Goal: Task Accomplishment & Management: Use online tool/utility

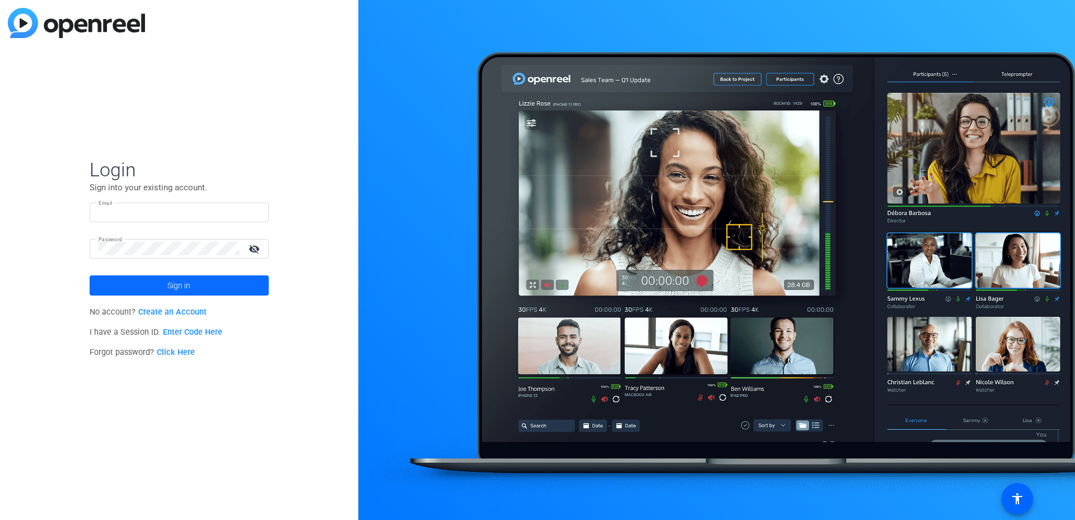
type input "[PERSON_NAME][EMAIL_ADDRESS][DOMAIN_NAME]"
click at [158, 281] on span at bounding box center [179, 285] width 179 height 27
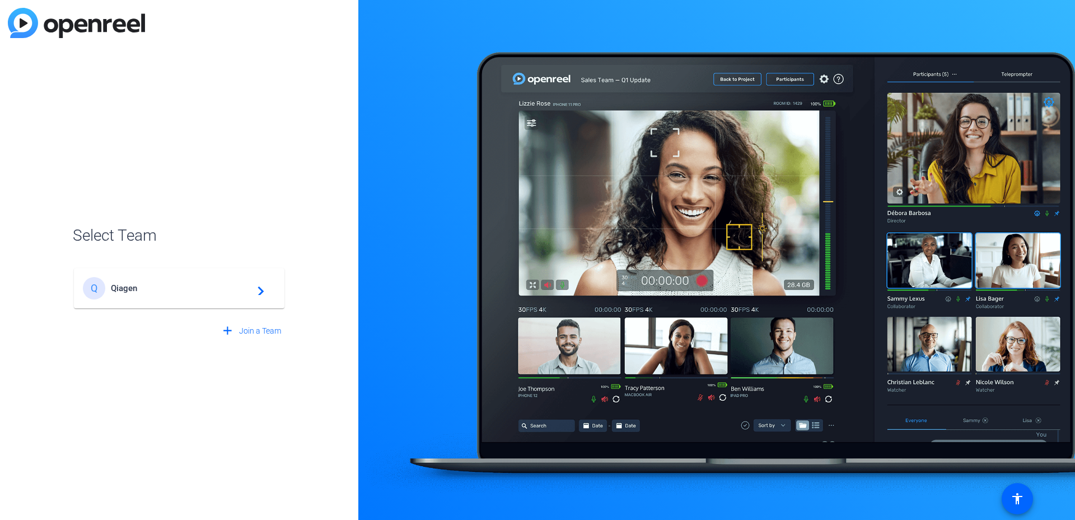
click at [214, 291] on span "Qiagen" at bounding box center [181, 288] width 140 height 10
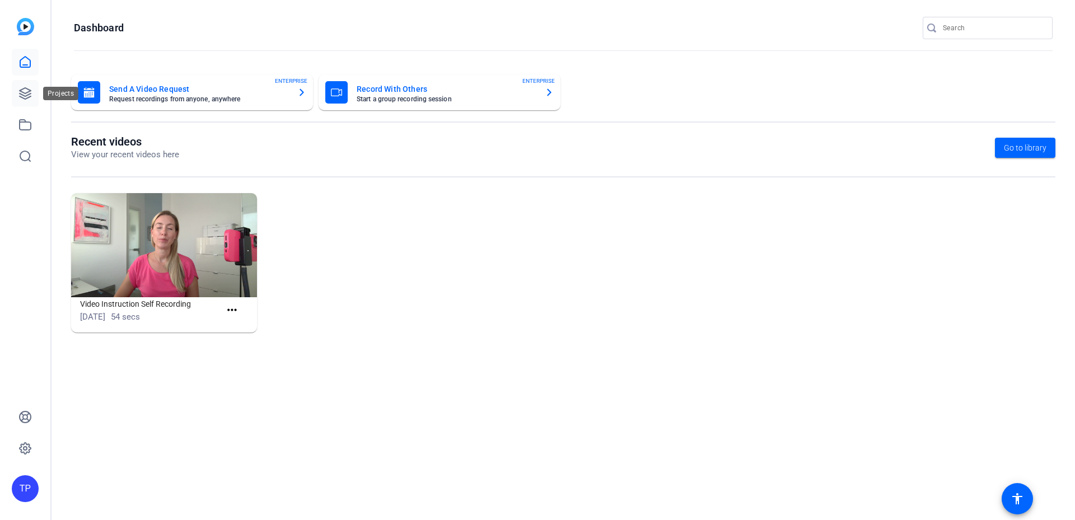
click at [21, 89] on icon at bounding box center [24, 93] width 13 height 13
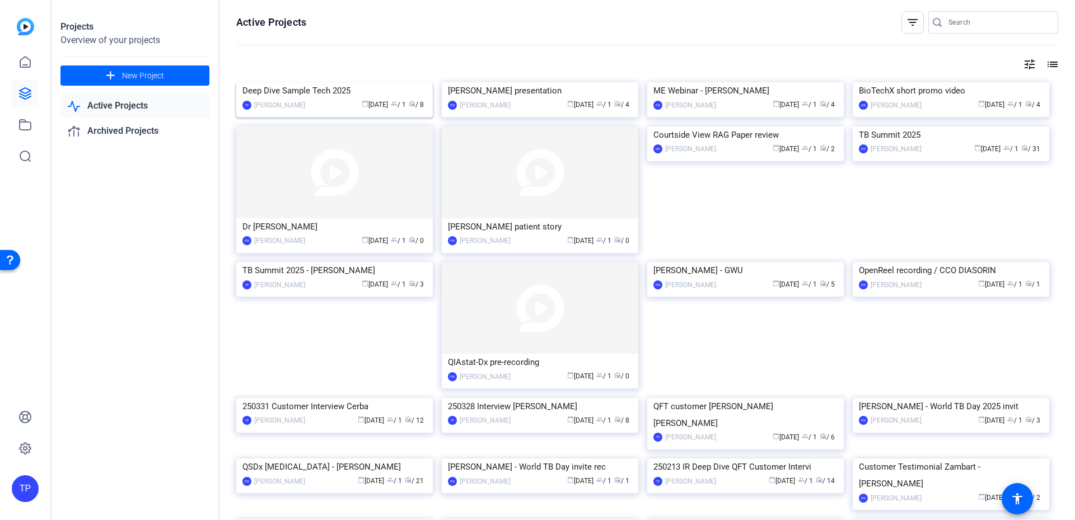
click at [362, 82] on img at bounding box center [334, 82] width 197 height 0
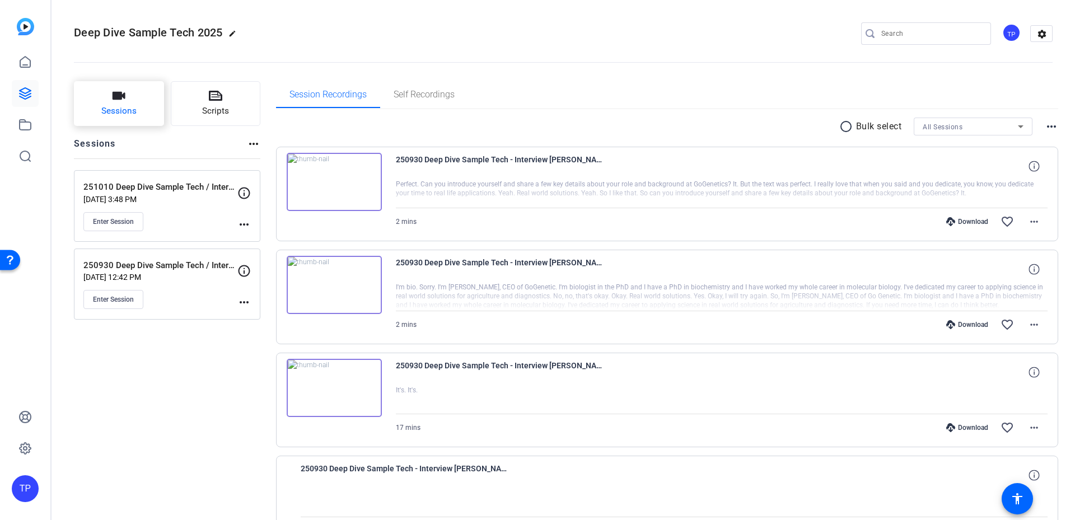
click at [134, 96] on button "Sessions" at bounding box center [119, 103] width 90 height 45
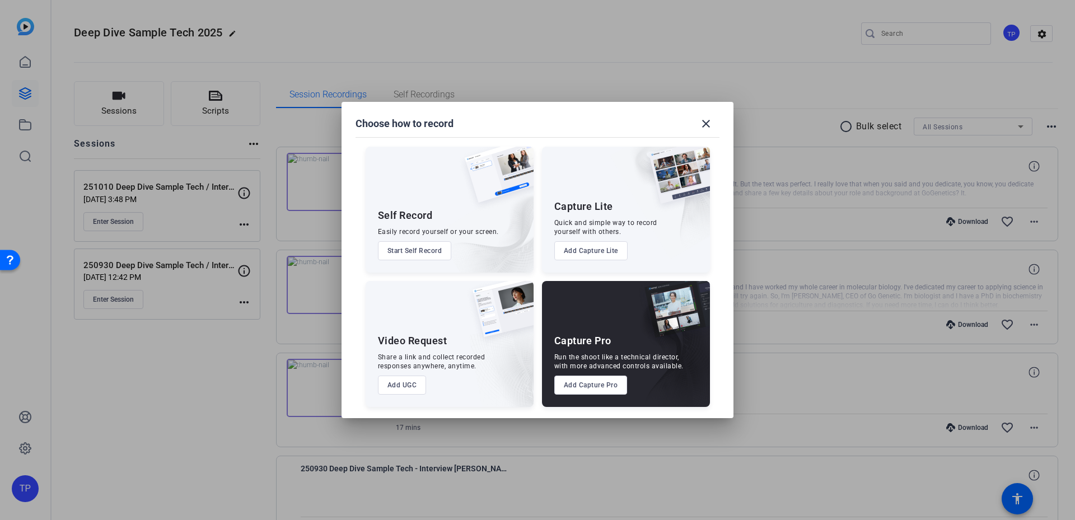
click at [186, 347] on div at bounding box center [537, 260] width 1075 height 520
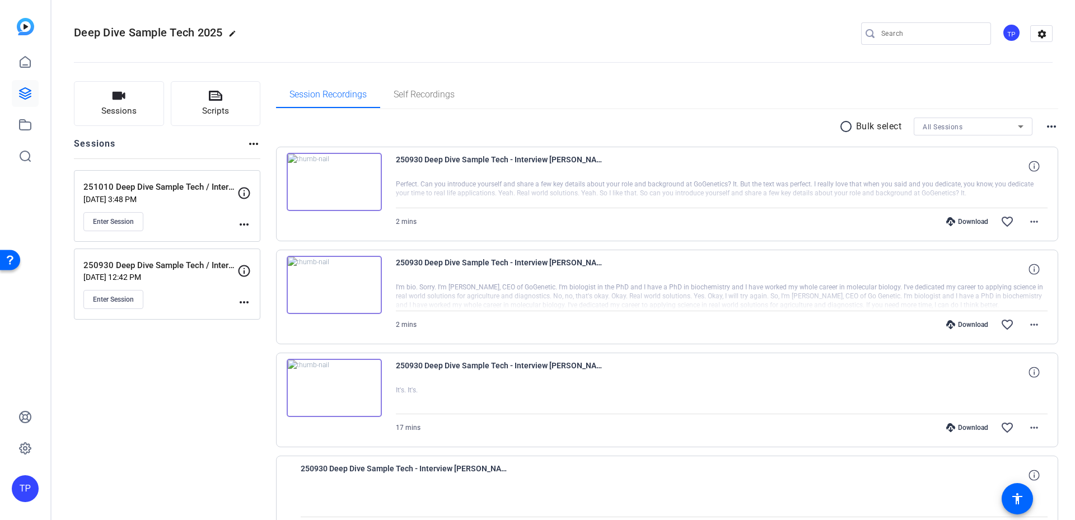
drag, startPoint x: 158, startPoint y: 185, endPoint x: 185, endPoint y: 337, distance: 154.0
click at [241, 223] on mat-icon "more_horiz" at bounding box center [243, 224] width 13 height 13
click at [268, 244] on span "Edit Session" at bounding box center [271, 240] width 51 height 13
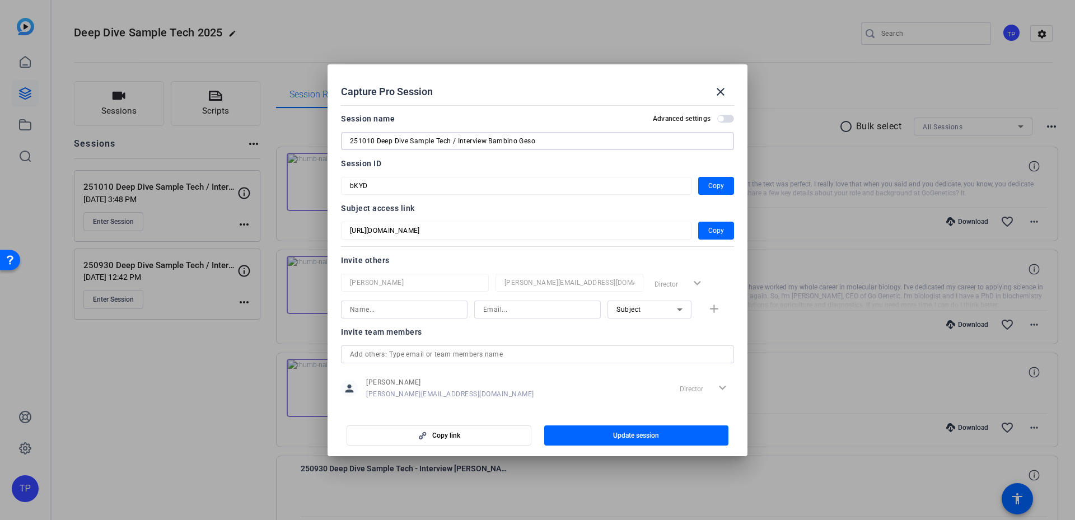
drag, startPoint x: 489, startPoint y: 138, endPoint x: 218, endPoint y: 165, distance: 271.8
click at [218, 165] on div "Capture Pro Session close Session name Advanced settings 251010 Deep Dive Sampl…" at bounding box center [537, 260] width 1075 height 520
click at [722, 95] on mat-icon "close" at bounding box center [720, 91] width 13 height 13
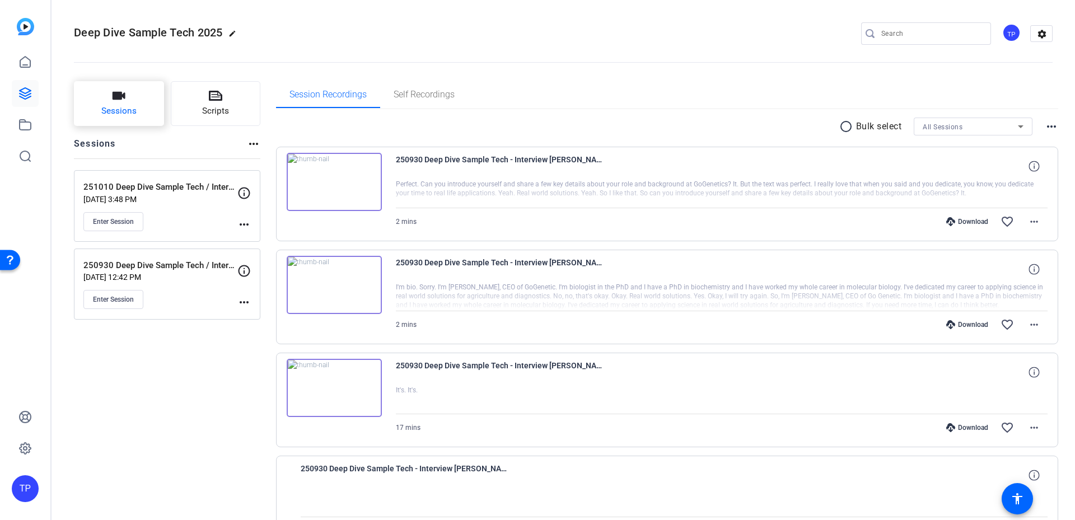
click at [119, 93] on icon "button" at bounding box center [119, 96] width 13 height 8
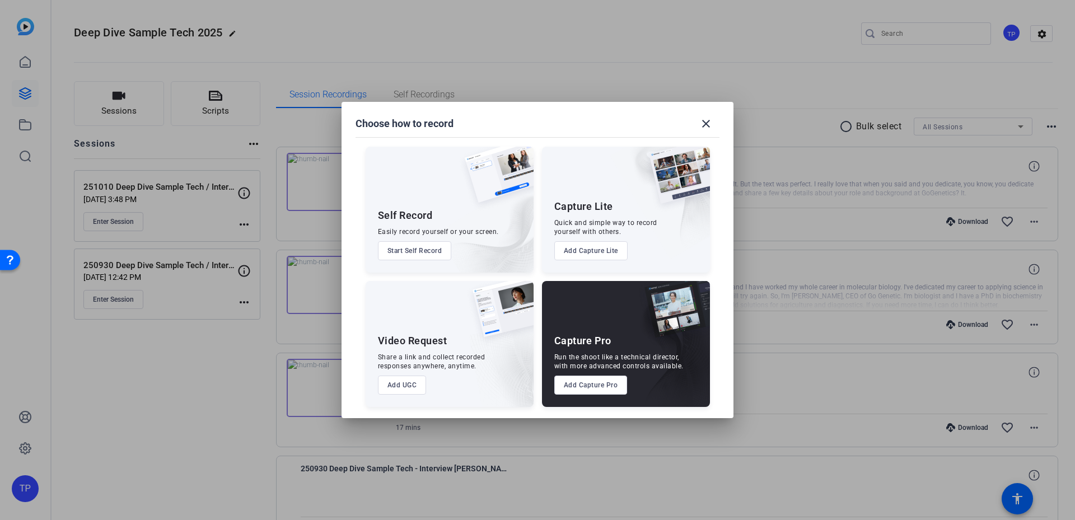
click at [563, 320] on div "Capture Pro Run the shoot like a technical director, with more advanced control…" at bounding box center [626, 344] width 168 height 126
click at [600, 386] on button "Add Capture Pro" at bounding box center [590, 385] width 73 height 19
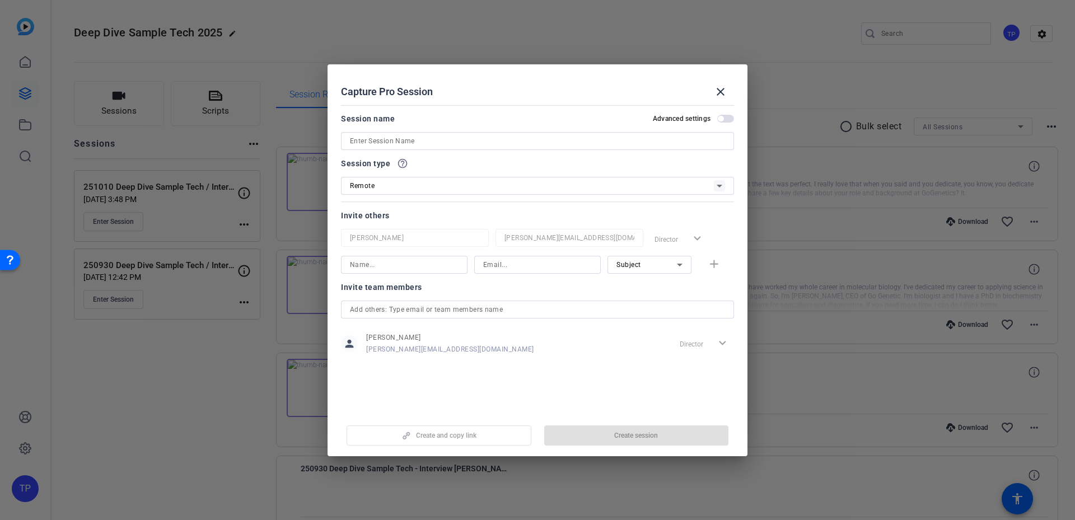
click at [464, 137] on input at bounding box center [537, 140] width 375 height 13
paste input "251010 Deep Dive Sample Tech / Interview"
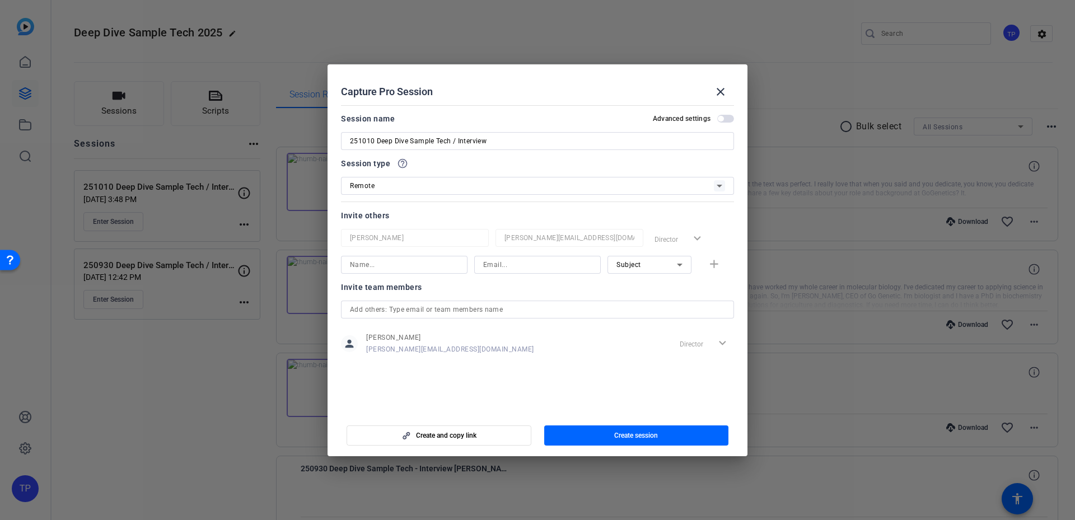
click at [557, 142] on input "251010 Deep Dive Sample Tech / Interview" at bounding box center [537, 140] width 375 height 13
paste input "Charlene Rincon"
drag, startPoint x: 539, startPoint y: 143, endPoint x: 565, endPoint y: 136, distance: 27.3
click at [540, 142] on input "251010 Deep Dive Sample Tech / Interview Charlene Rincon Moderna" at bounding box center [537, 140] width 375 height 13
type input "251010 Deep Dive Sample Tech / Interview [PERSON_NAME] / Moderna"
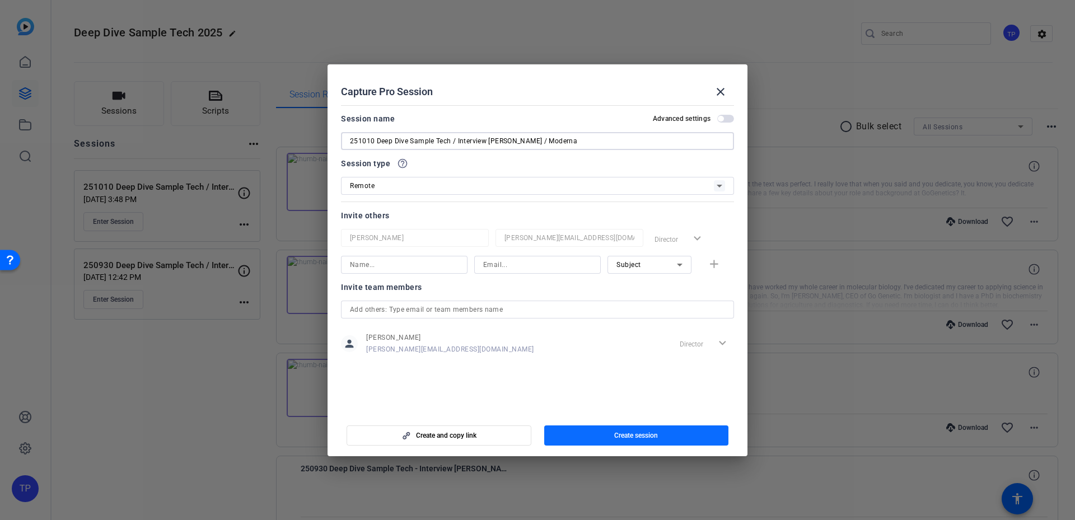
click at [609, 442] on span "button" at bounding box center [636, 435] width 185 height 27
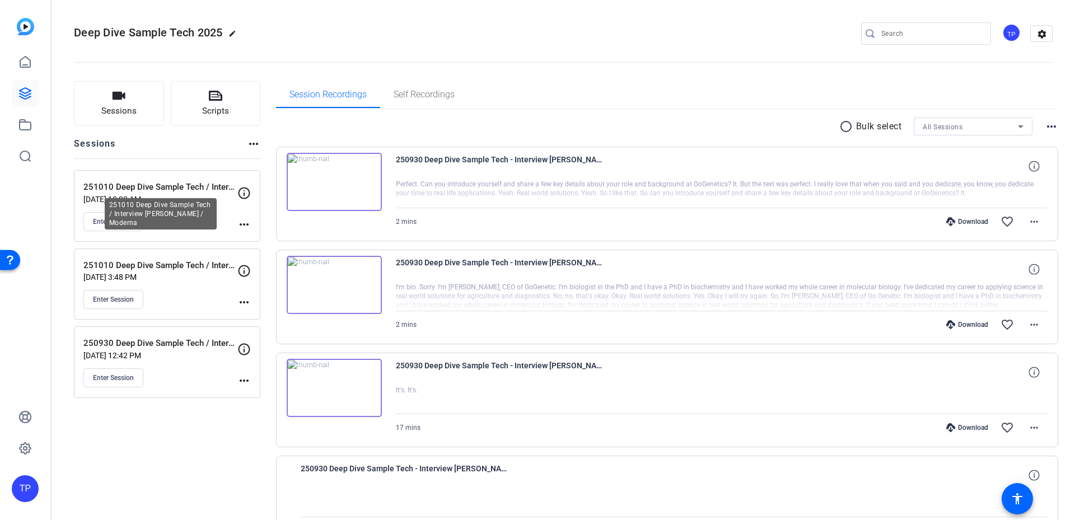
click at [192, 187] on p "251010 Deep Dive Sample Tech / Interview [PERSON_NAME] / Moderna" at bounding box center [160, 187] width 154 height 13
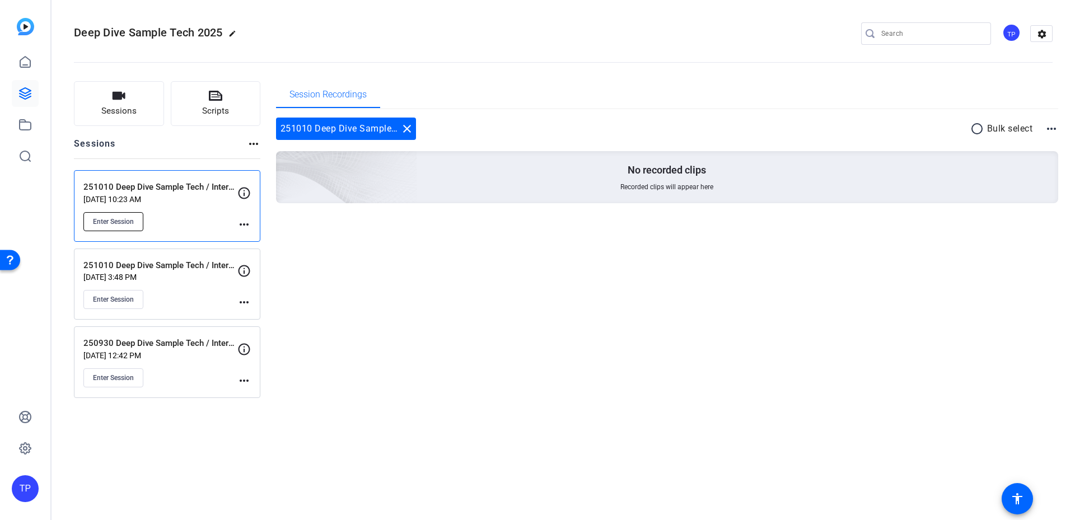
click at [123, 222] on span "Enter Session" at bounding box center [113, 221] width 41 height 9
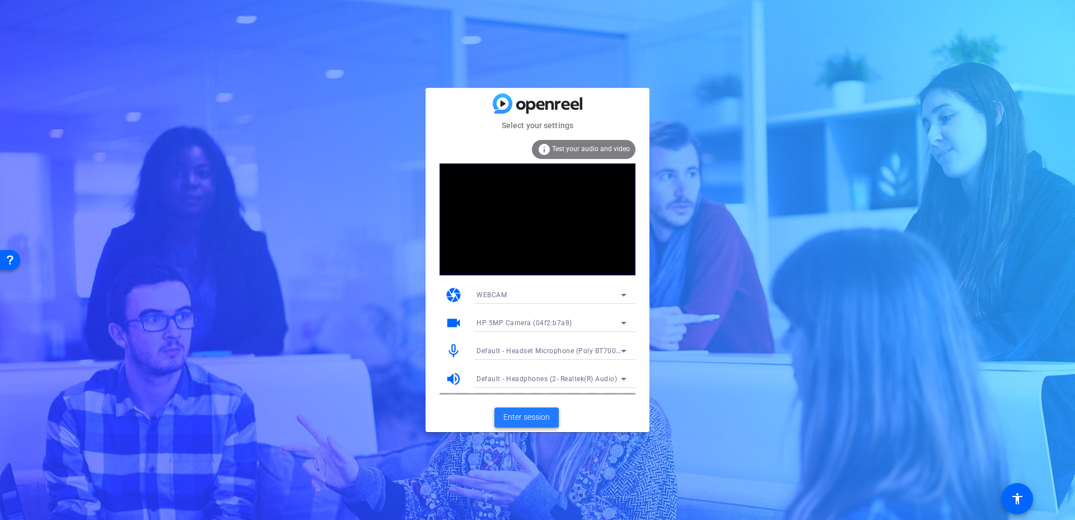
click at [539, 417] on span "Enter session" at bounding box center [526, 418] width 46 height 12
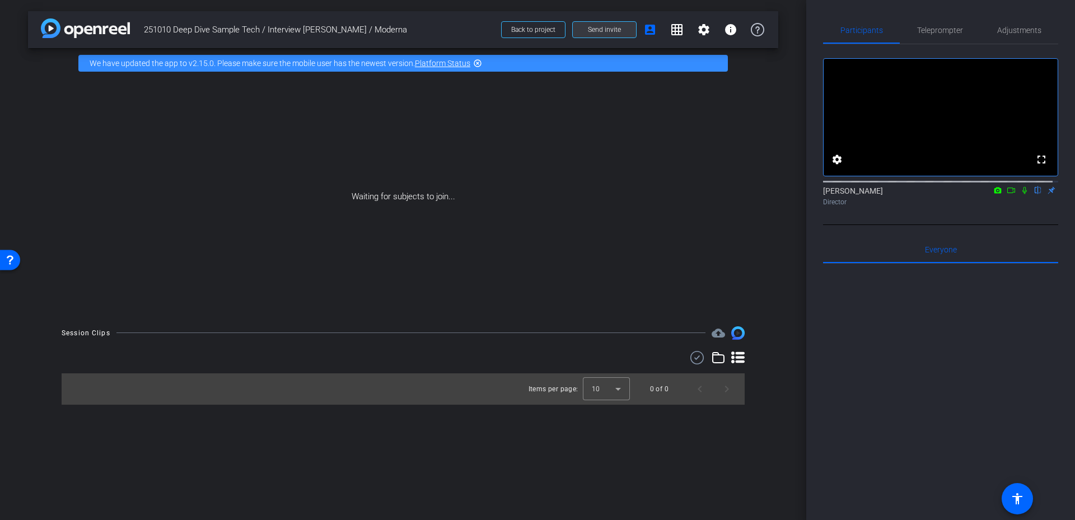
click at [614, 34] on span at bounding box center [604, 29] width 63 height 27
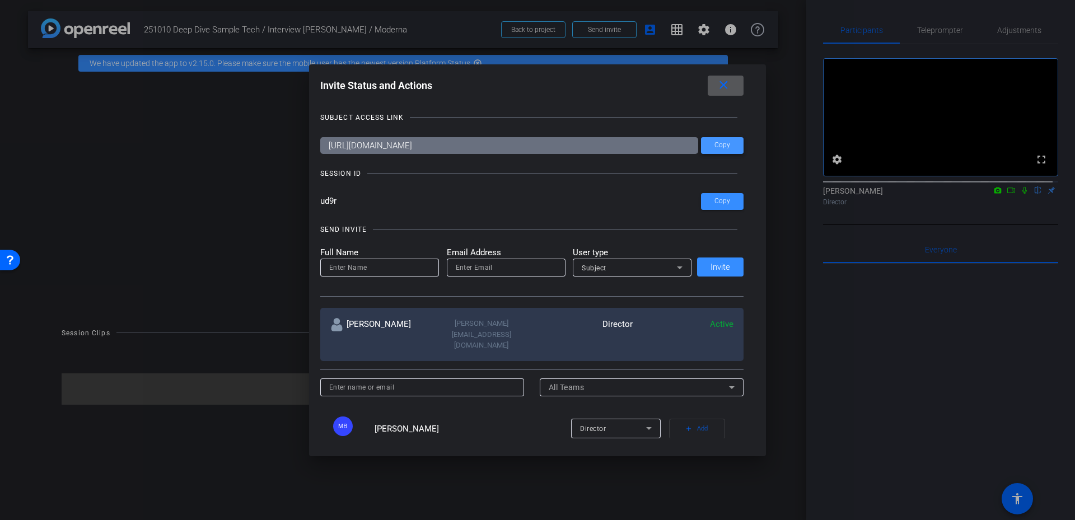
click at [728, 147] on span at bounding box center [722, 145] width 43 height 27
click at [727, 82] on mat-icon "close" at bounding box center [724, 85] width 14 height 14
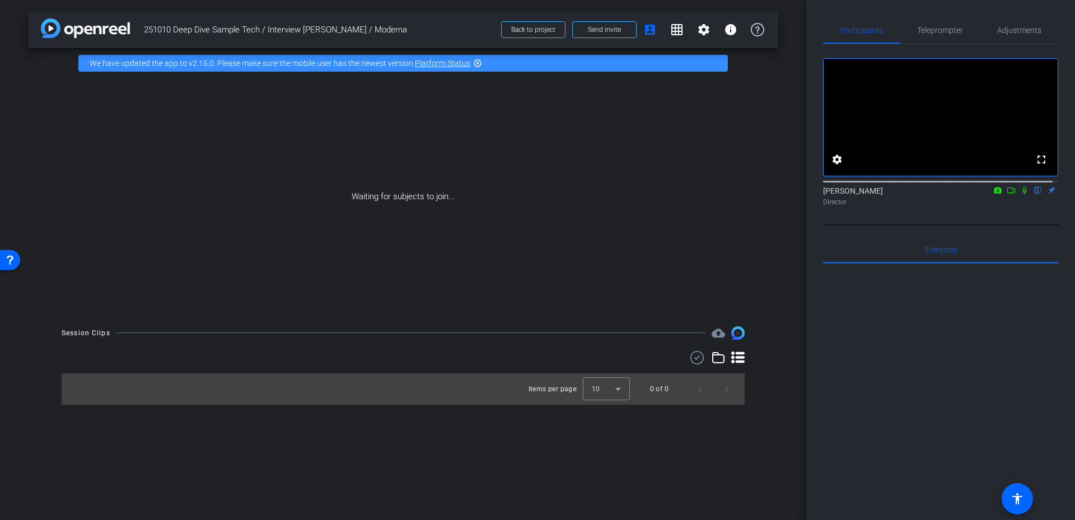
drag, startPoint x: 412, startPoint y: 29, endPoint x: 266, endPoint y: 31, distance: 146.2
click at [266, 31] on span "251010 Deep Dive Sample Tech / Interview [PERSON_NAME] / Moderna" at bounding box center [319, 29] width 351 height 22
copy span "Interview [PERSON_NAME] / Moderna"
